Goal: Book appointment/travel/reservation

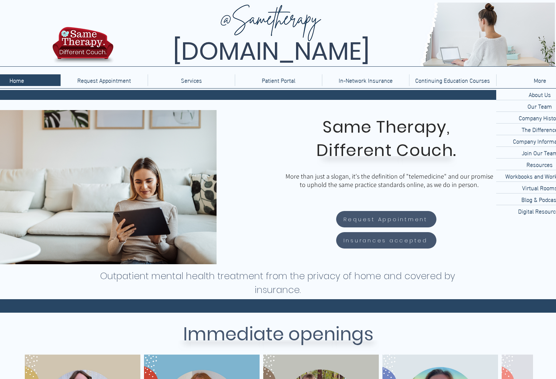
click at [520, 78] on div "More" at bounding box center [539, 80] width 83 height 12
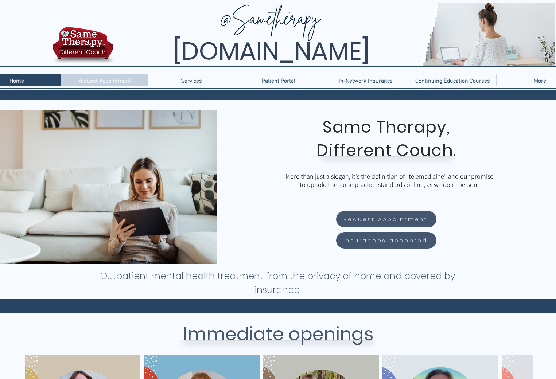
click at [101, 79] on p "Request Appointment" at bounding box center [104, 80] width 61 height 12
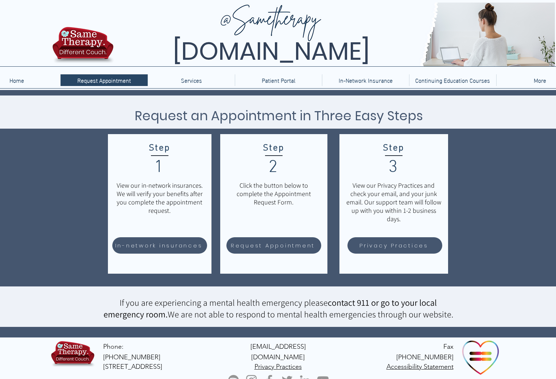
click at [202, 81] on p "Services" at bounding box center [191, 80] width 28 height 12
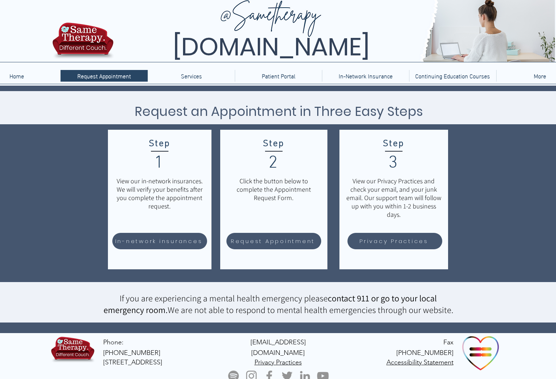
scroll to position [5, 0]
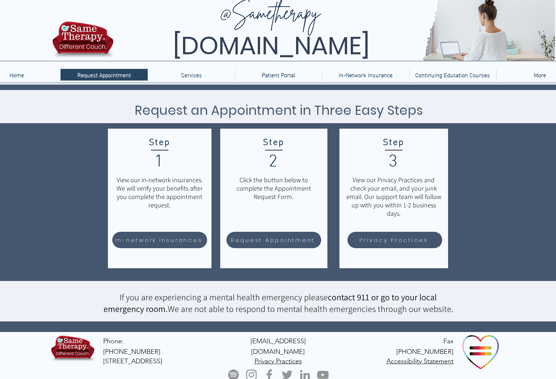
click at [280, 81] on div at bounding box center [278, 40] width 556 height 90
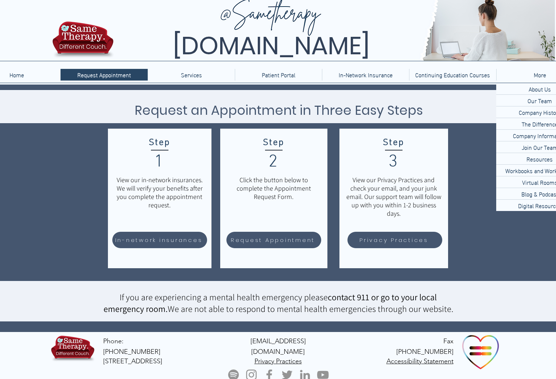
click at [529, 70] on div "More" at bounding box center [539, 75] width 83 height 12
